Goal: Transaction & Acquisition: Purchase product/service

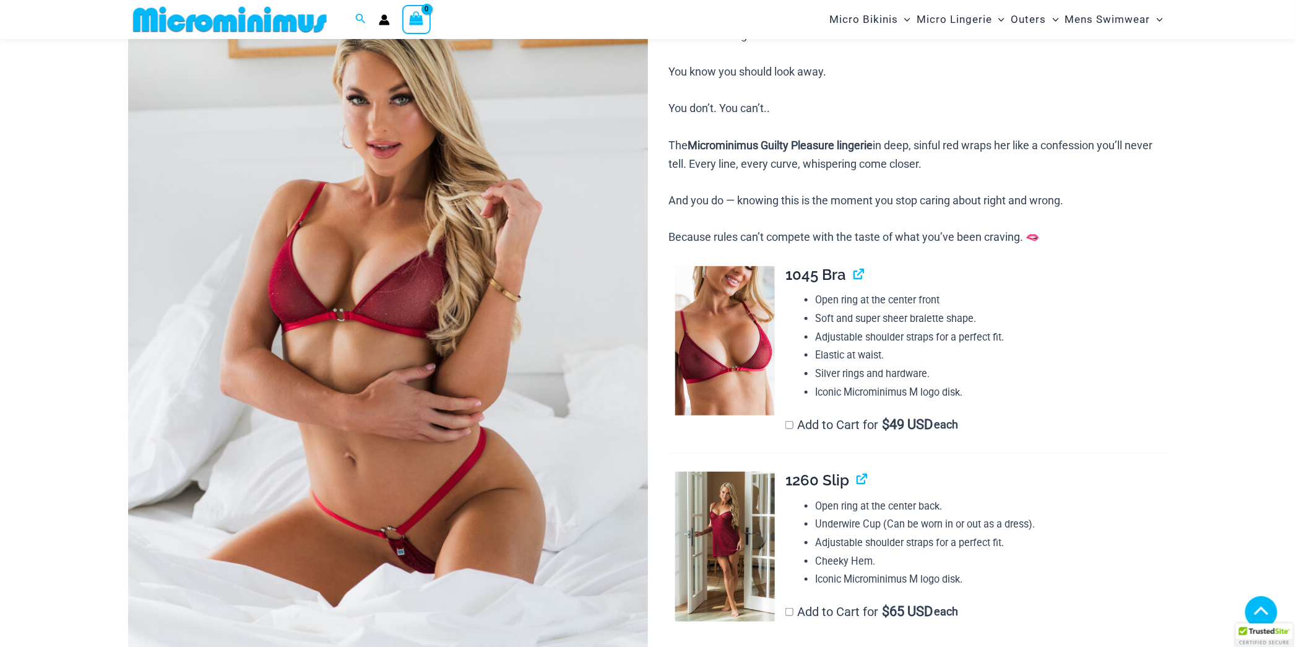
scroll to position [196, 0]
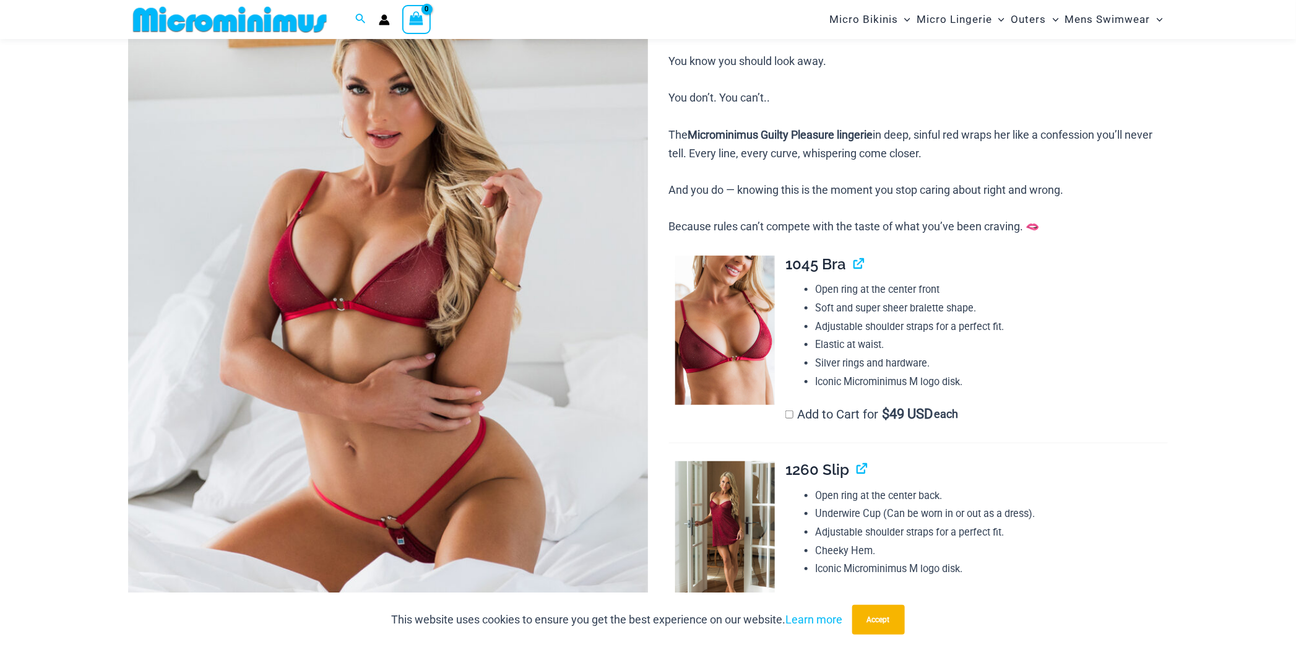
click at [534, 332] on img at bounding box center [388, 306] width 520 height 780
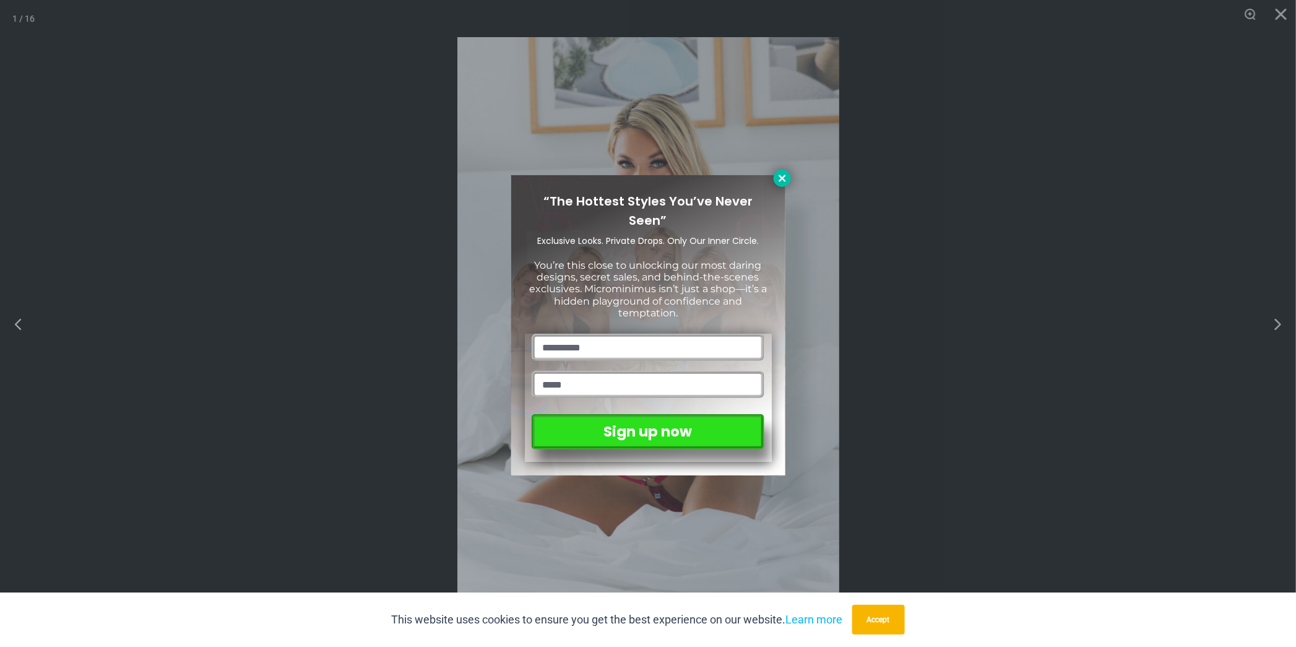
click at [783, 177] on icon at bounding box center [782, 178] width 7 height 7
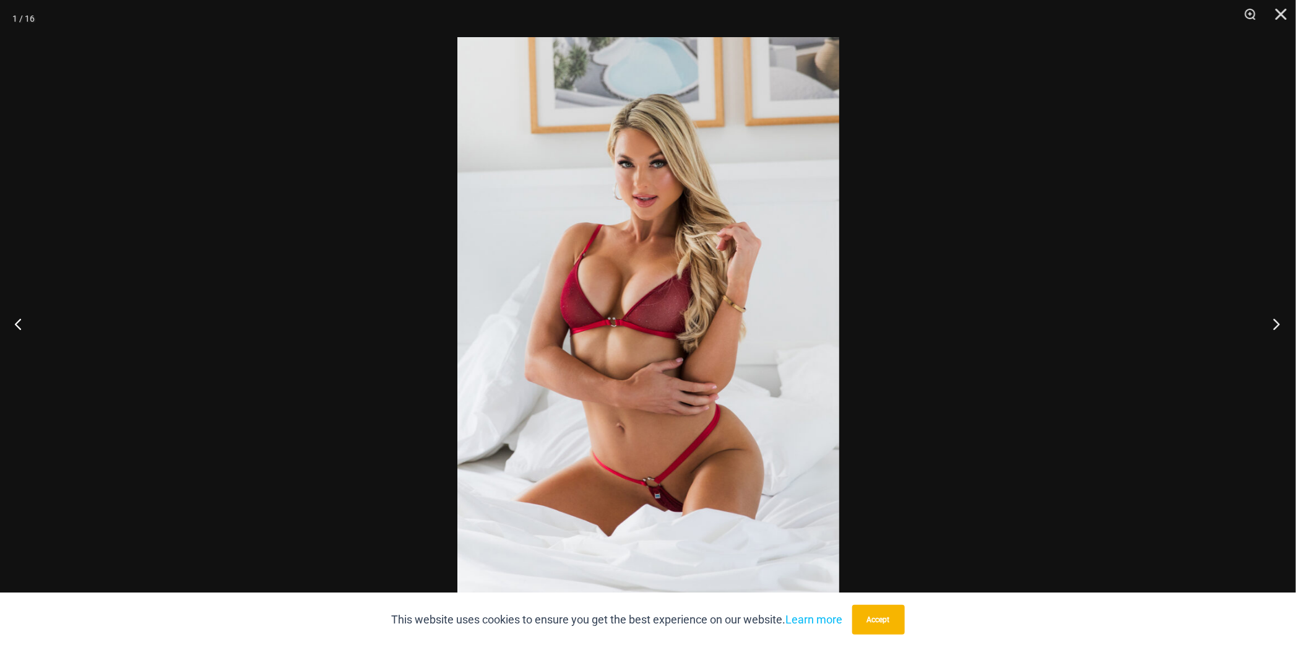
click at [1277, 323] on button "Next" at bounding box center [1273, 324] width 46 height 62
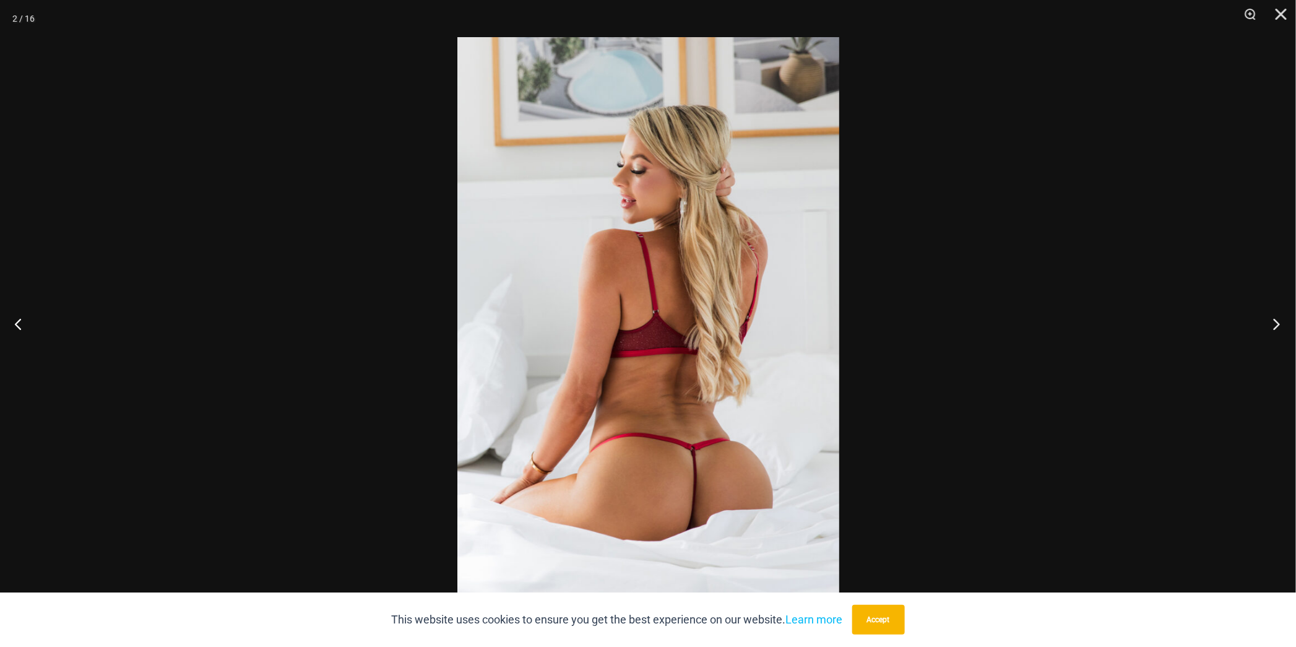
click at [1277, 323] on button "Next" at bounding box center [1273, 324] width 46 height 62
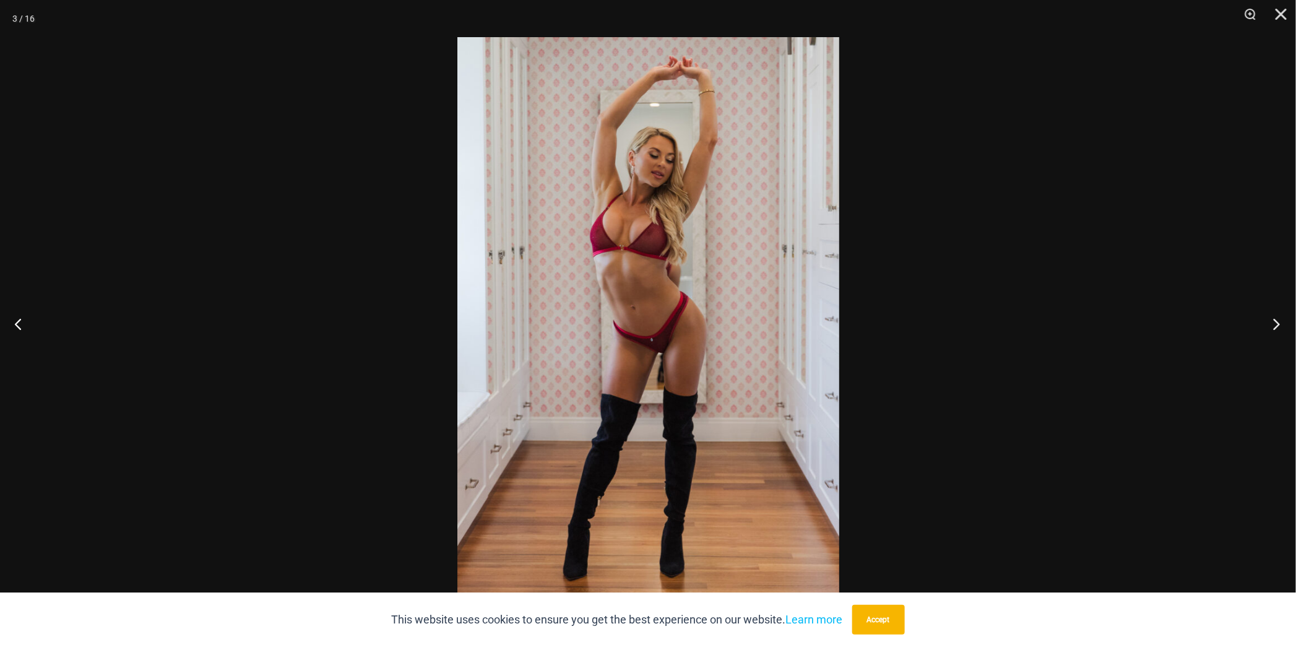
click at [1277, 323] on button "Next" at bounding box center [1273, 324] width 46 height 62
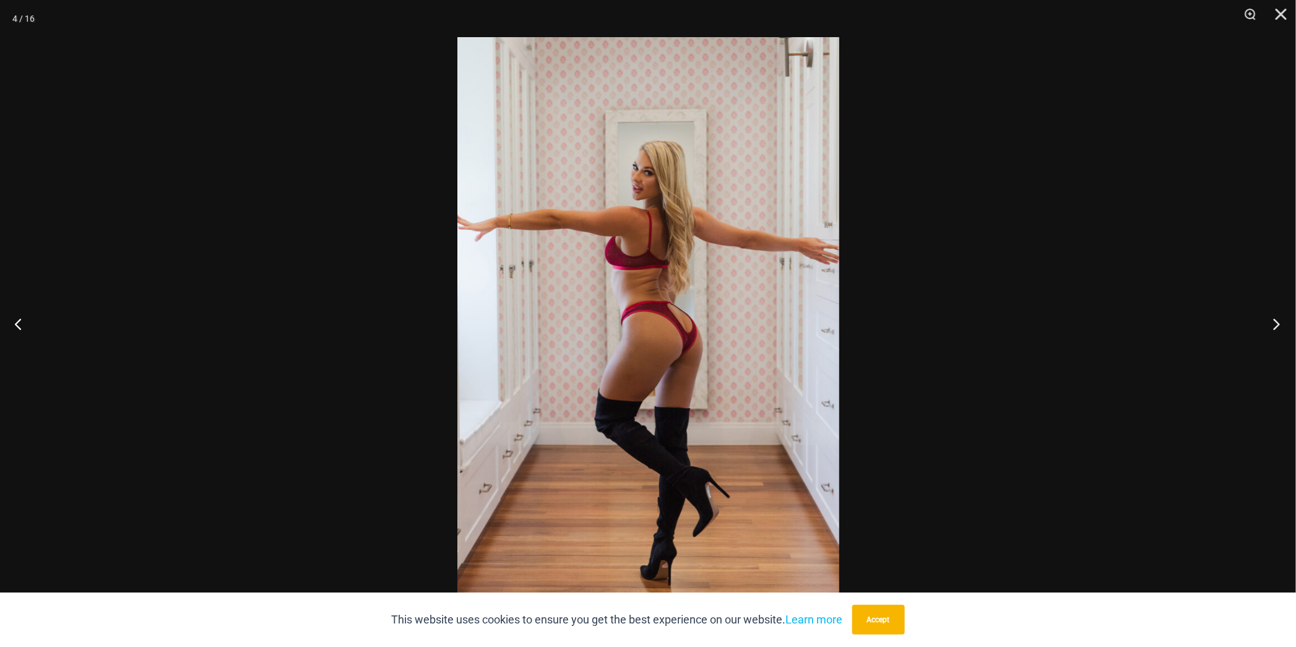
click at [1277, 323] on button "Next" at bounding box center [1273, 324] width 46 height 62
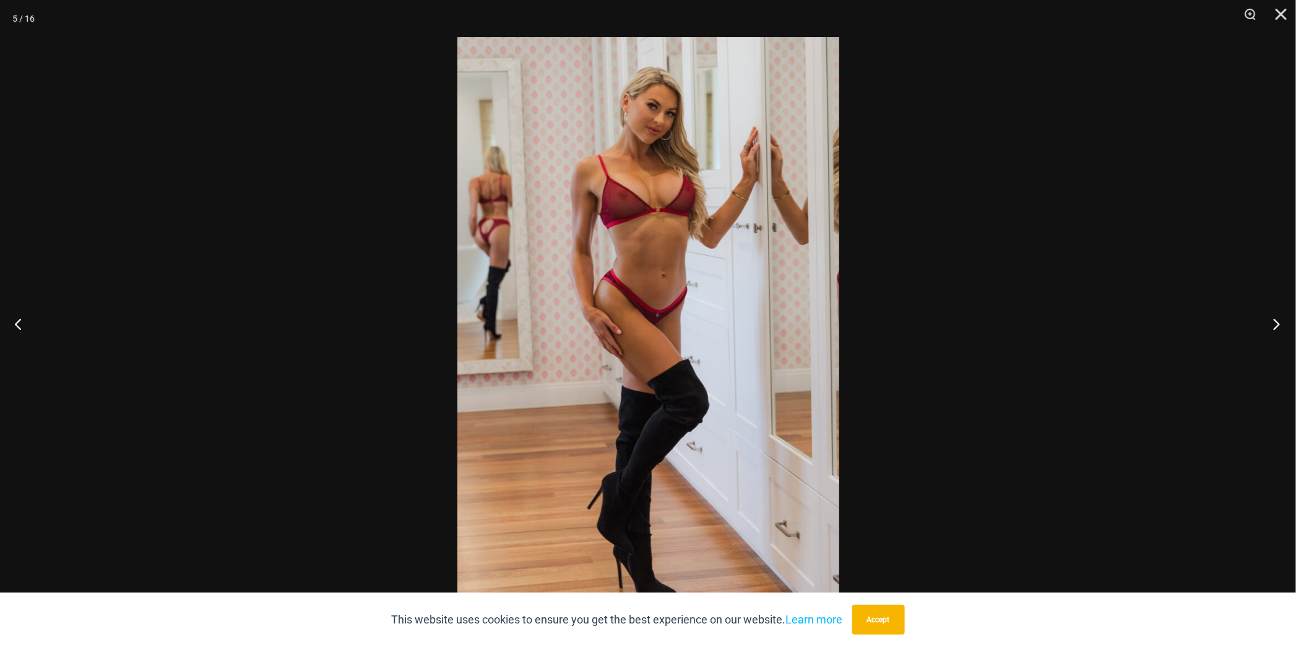
click at [1277, 323] on button "Next" at bounding box center [1273, 324] width 46 height 62
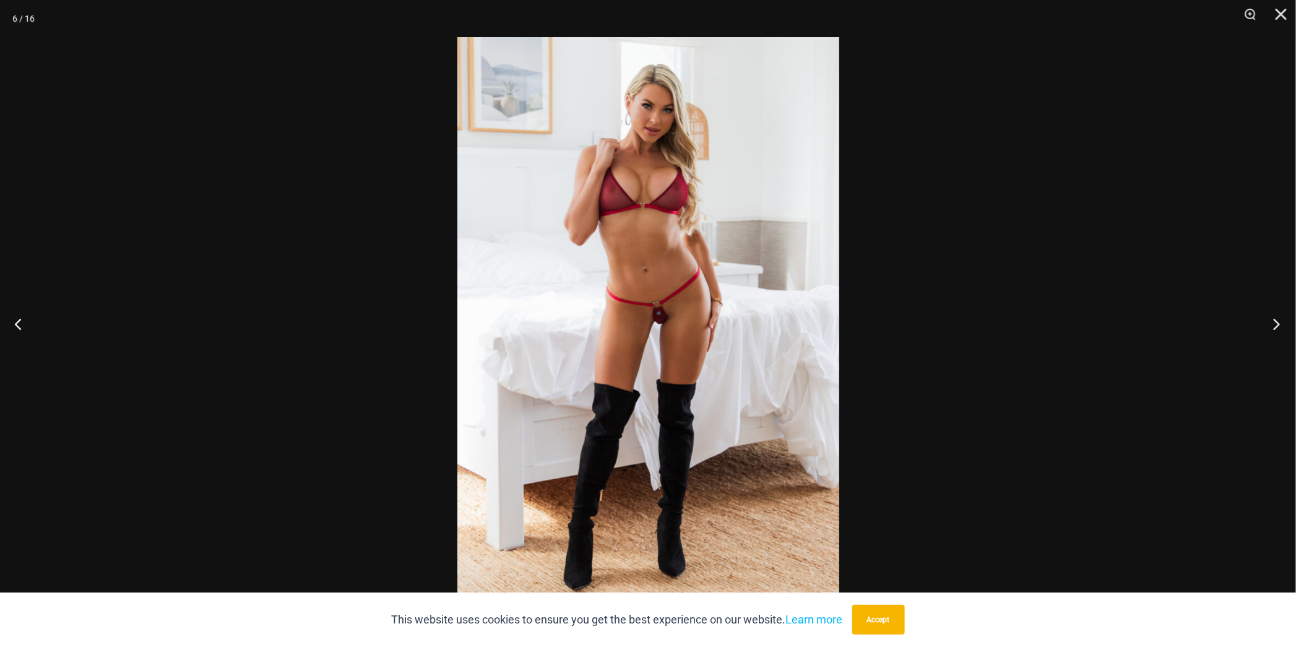
click at [1277, 323] on button "Next" at bounding box center [1273, 324] width 46 height 62
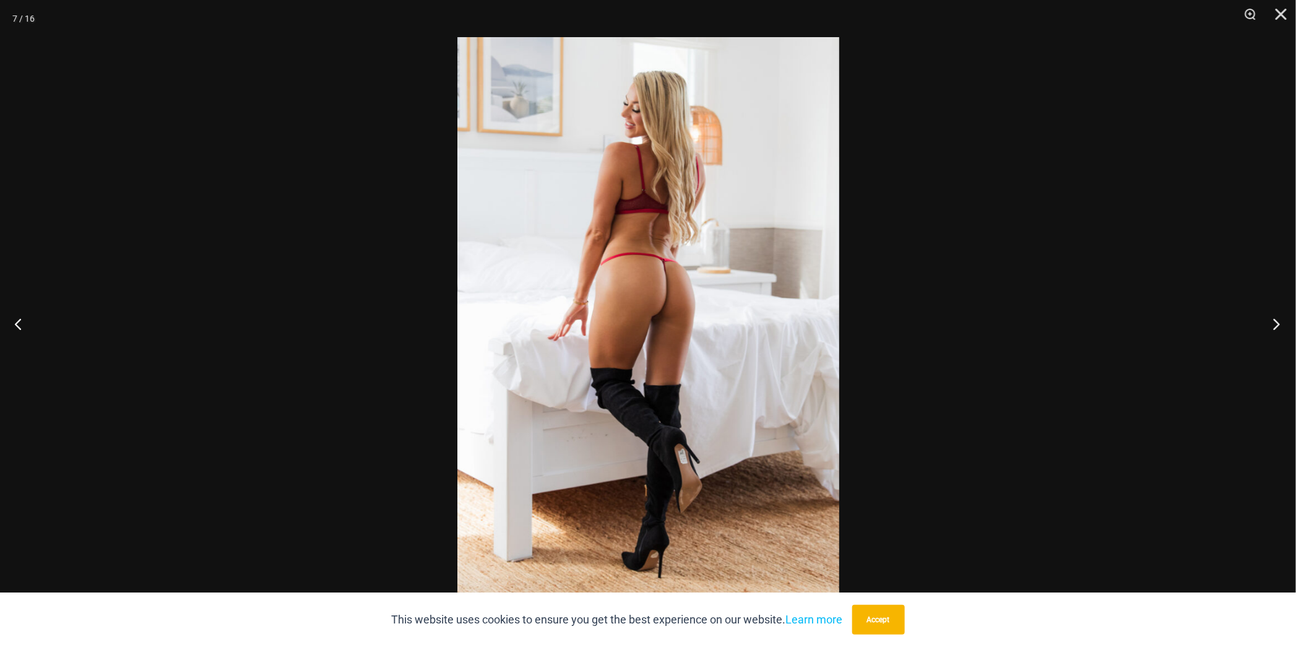
click at [1277, 323] on button "Next" at bounding box center [1273, 324] width 46 height 62
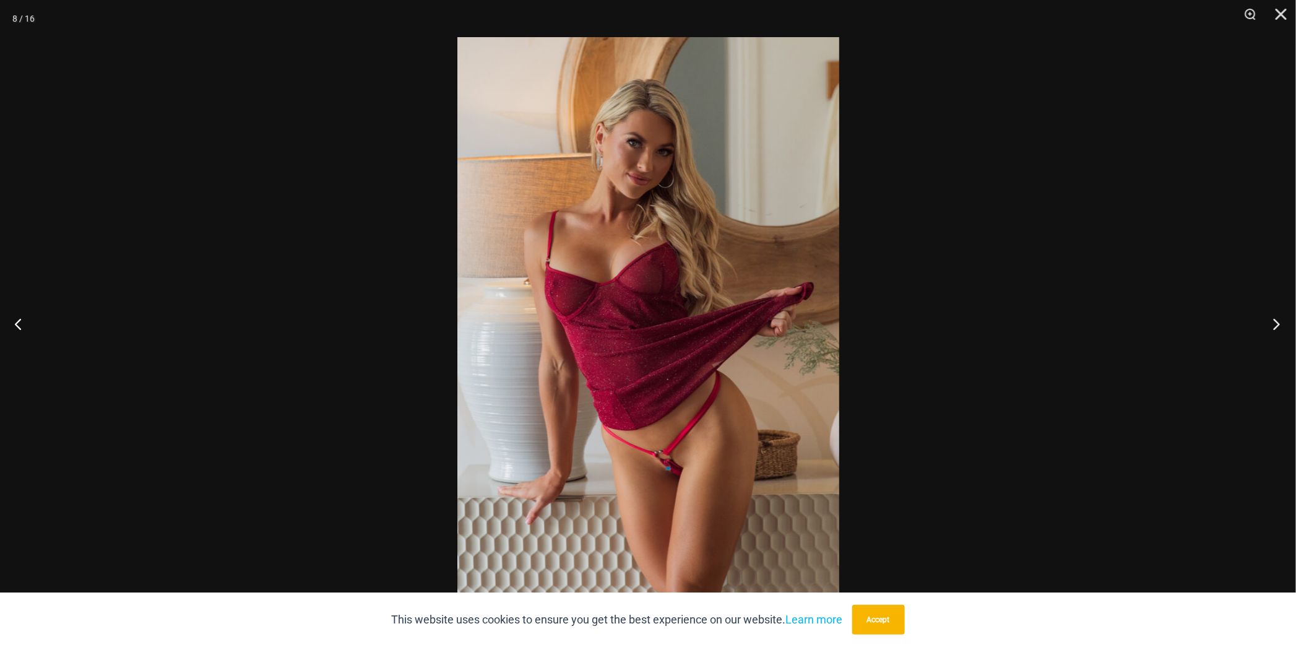
click at [1277, 323] on button "Next" at bounding box center [1273, 324] width 46 height 62
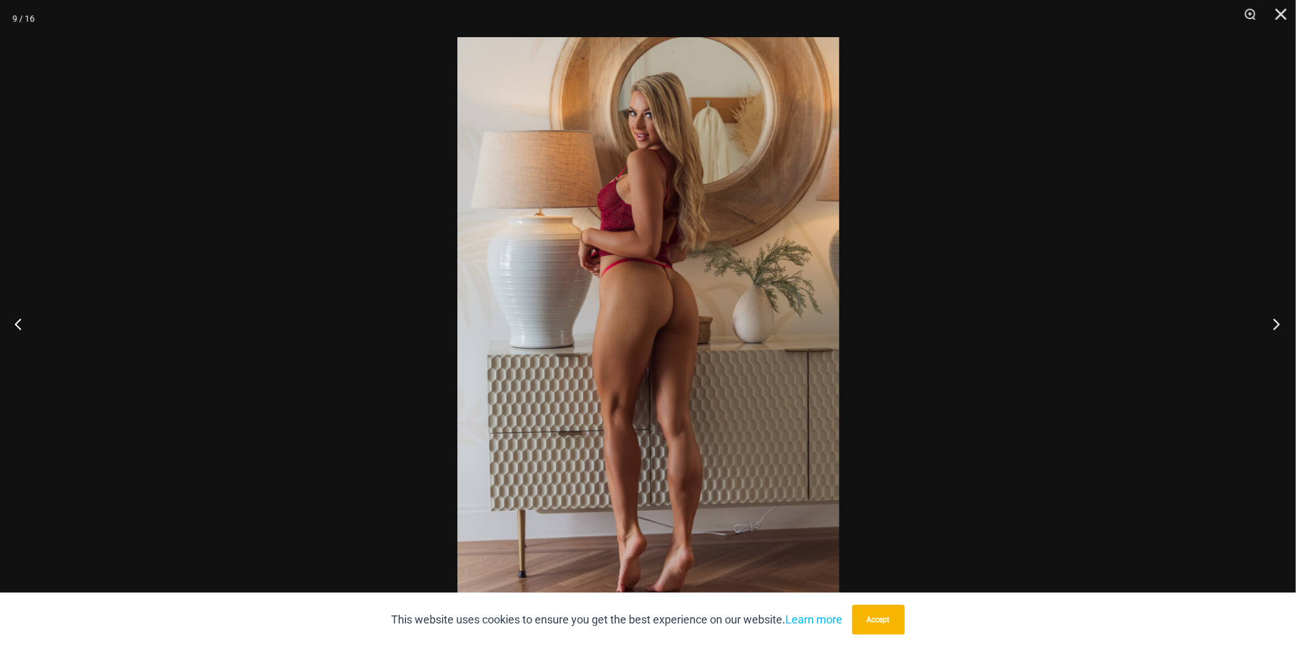
click at [1277, 323] on button "Next" at bounding box center [1273, 324] width 46 height 62
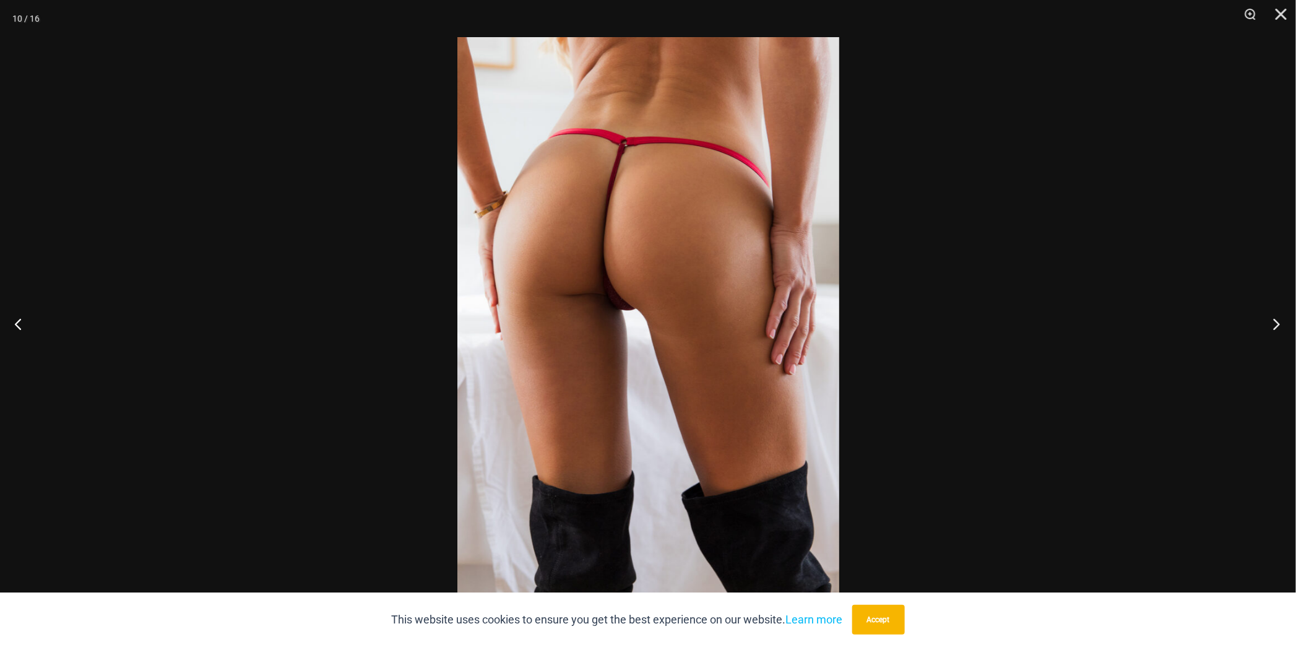
click at [1277, 323] on button "Next" at bounding box center [1273, 324] width 46 height 62
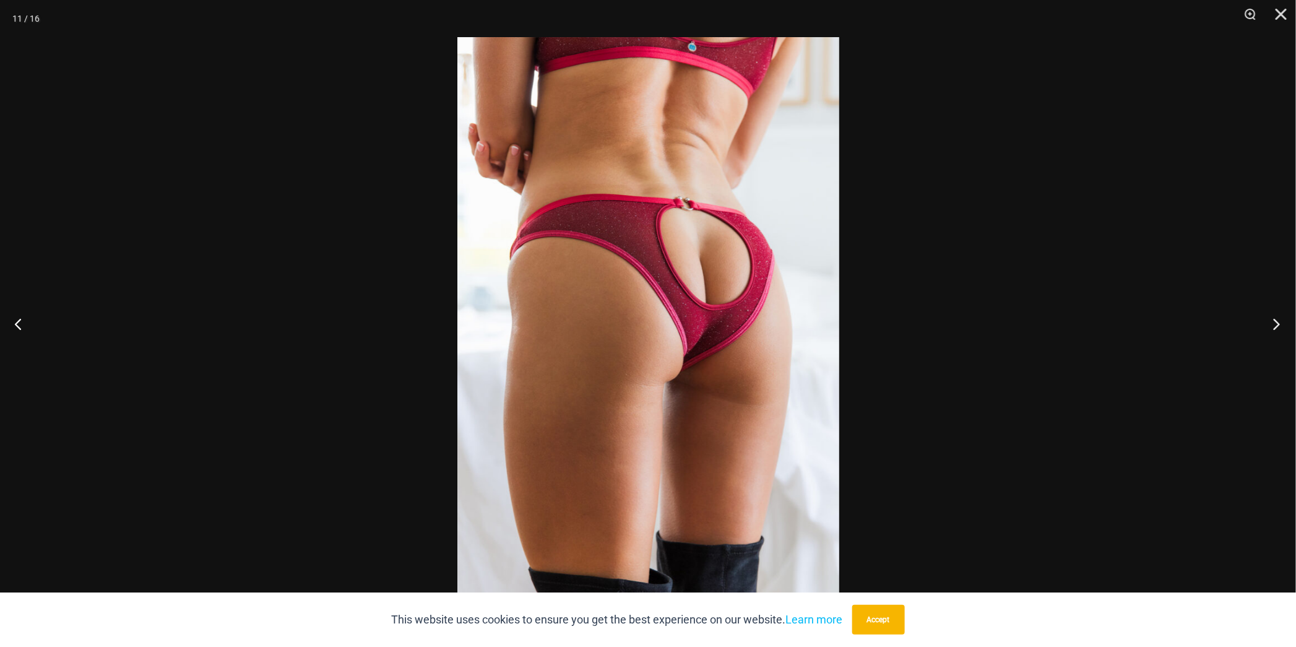
click at [1277, 323] on button "Next" at bounding box center [1273, 324] width 46 height 62
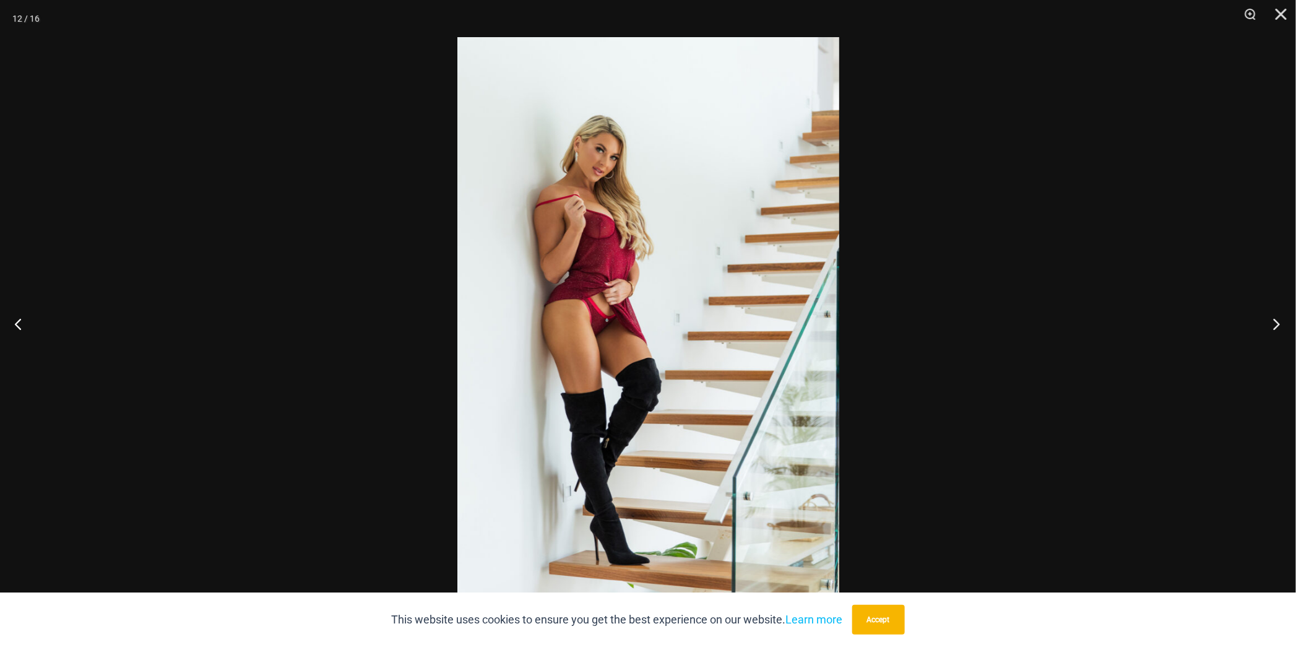
click at [1277, 323] on button "Next" at bounding box center [1273, 324] width 46 height 62
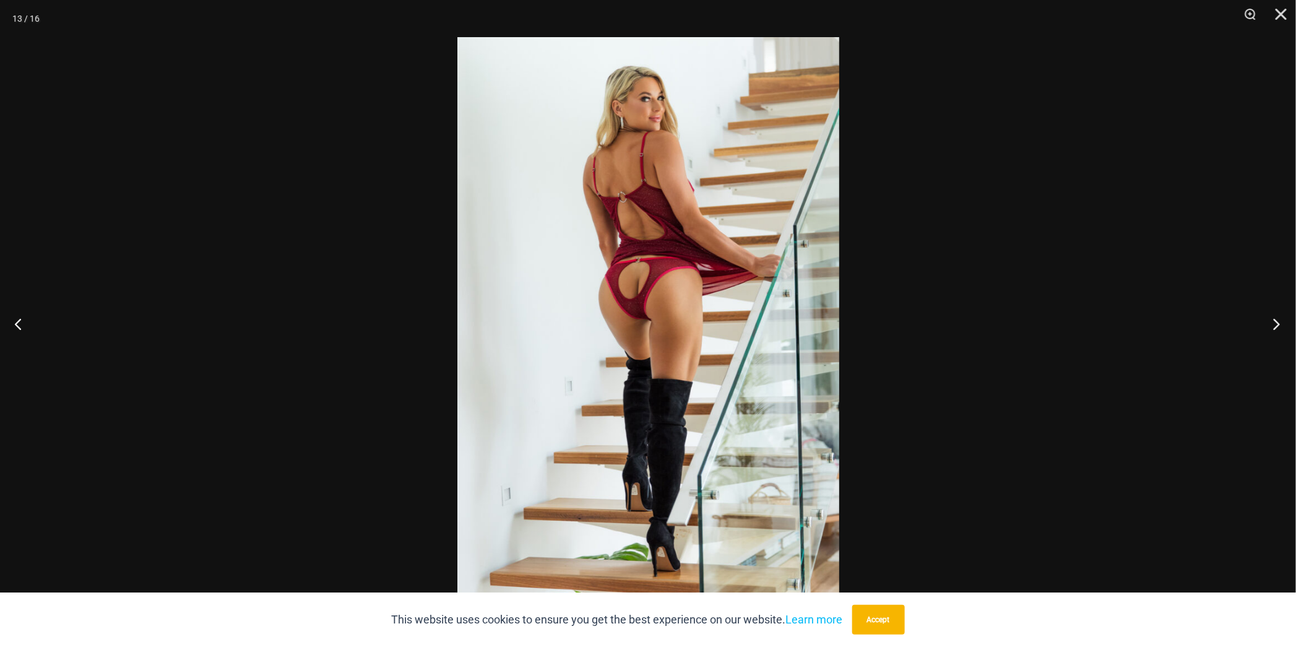
click at [1277, 323] on button "Next" at bounding box center [1273, 324] width 46 height 62
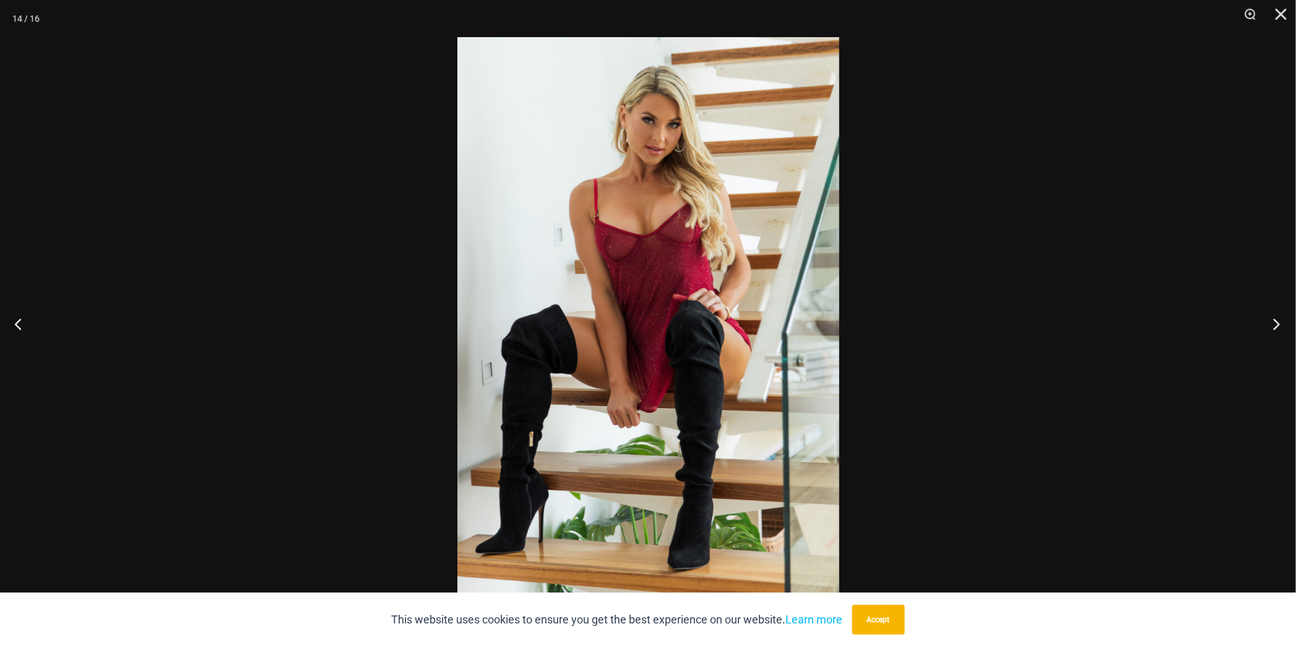
click at [1277, 323] on button "Next" at bounding box center [1273, 324] width 46 height 62
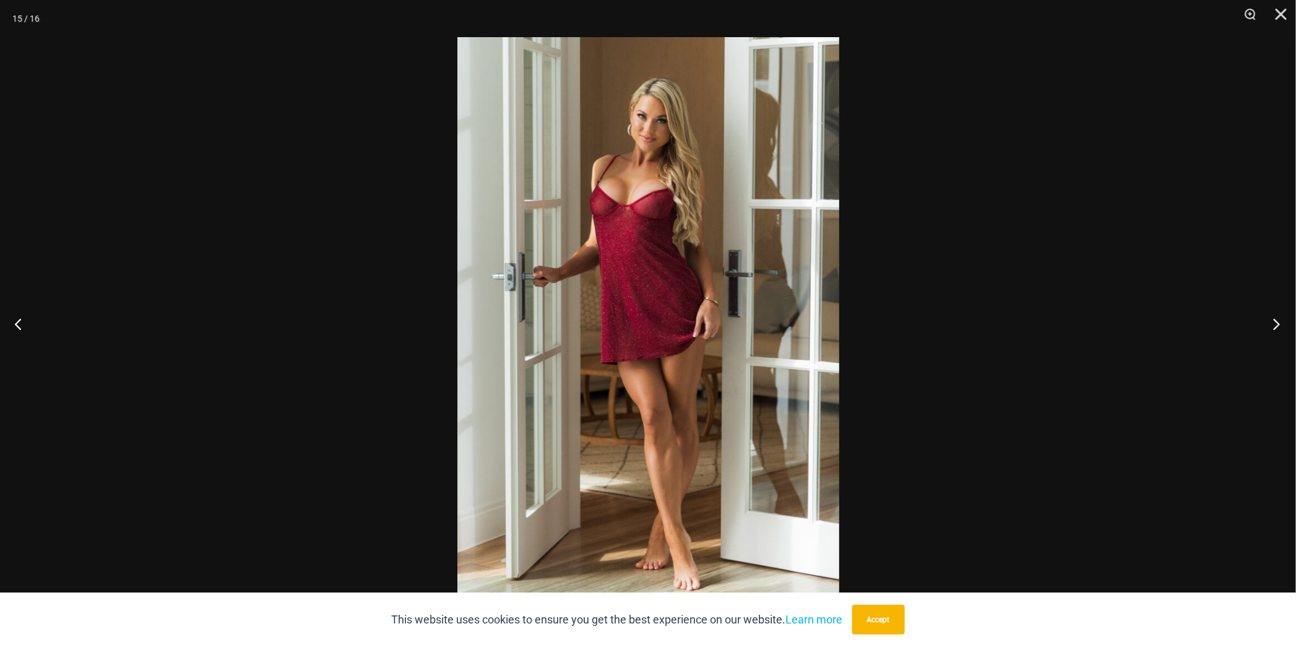
click at [1277, 323] on button "Next" at bounding box center [1273, 324] width 46 height 62
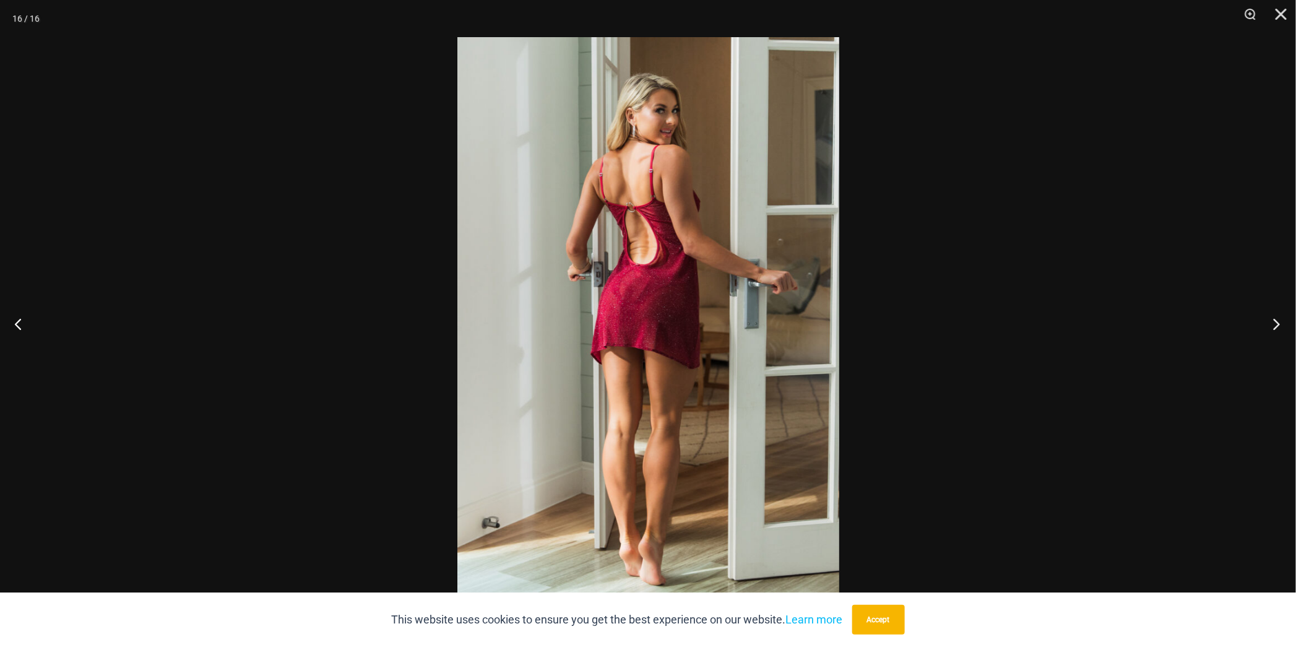
click at [1277, 332] on button "Next" at bounding box center [1273, 324] width 46 height 62
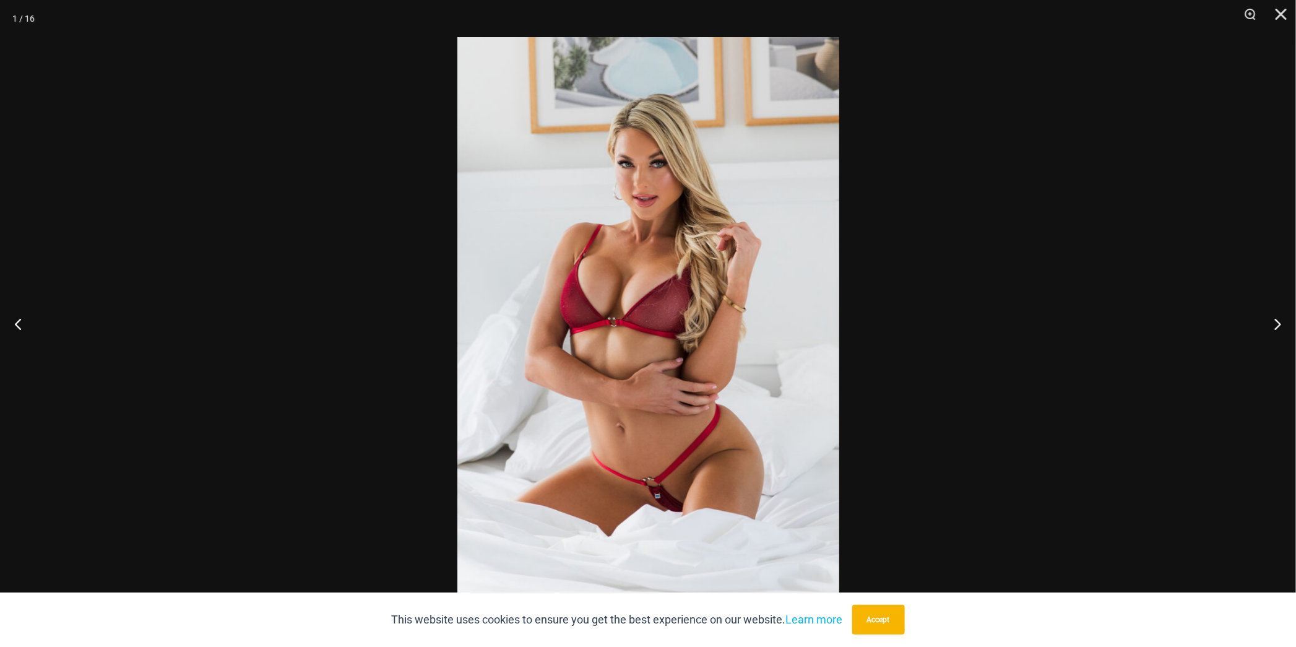
click at [1202, 332] on div at bounding box center [648, 323] width 1296 height 647
